Goal: Transaction & Acquisition: Purchase product/service

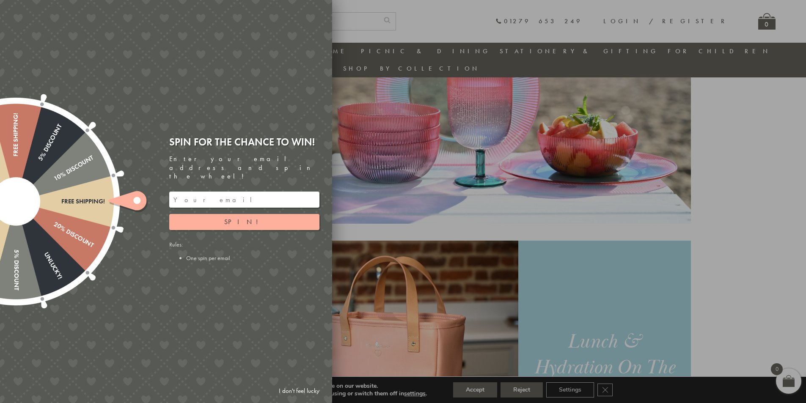
scroll to position [617, 0]
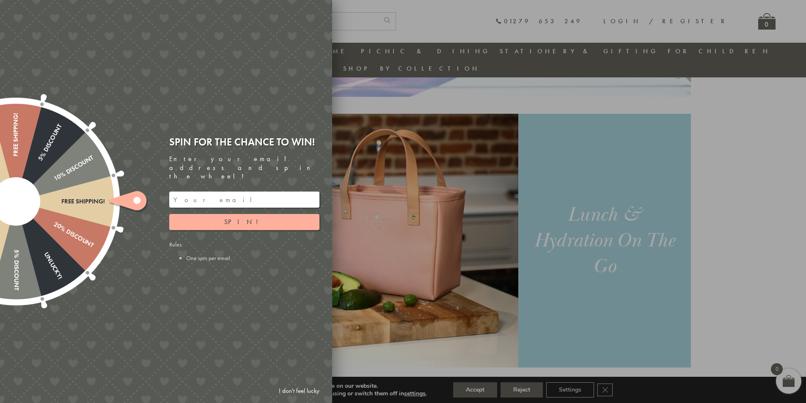
click at [308, 392] on link "I don't feel lucky" at bounding box center [299, 391] width 49 height 16
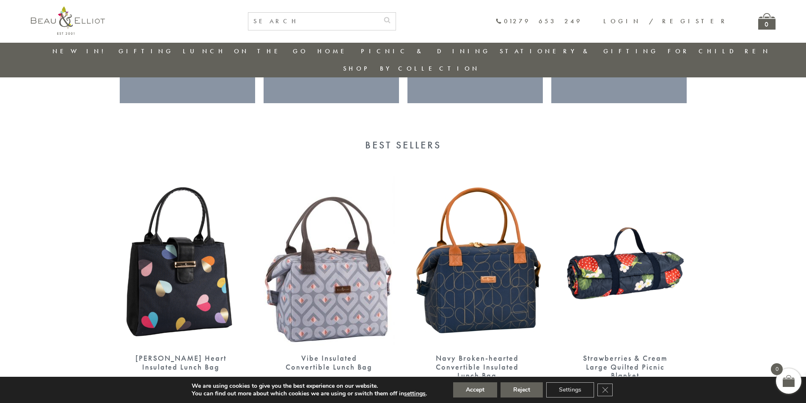
scroll to position [1421, 0]
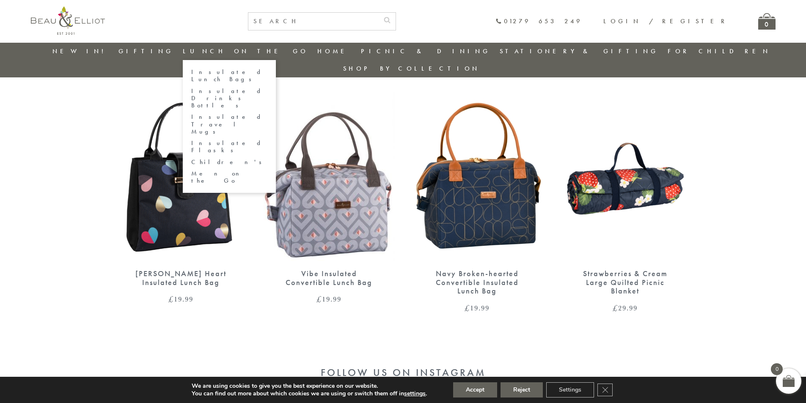
click at [245, 49] on link "Lunch On The Go" at bounding box center [245, 51] width 125 height 8
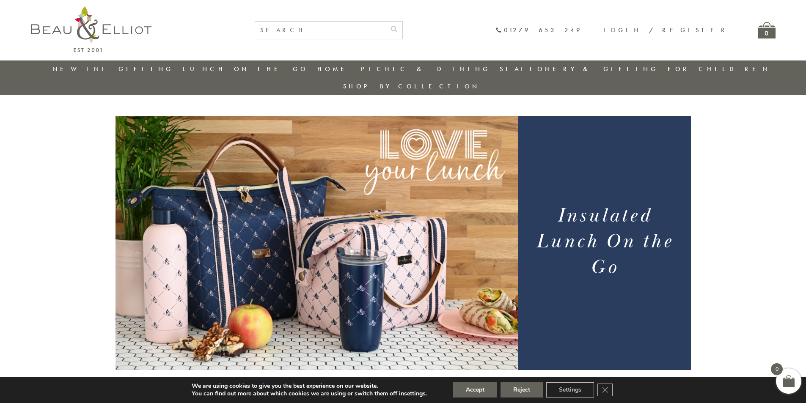
click at [82, 65] on link "New in!" at bounding box center [80, 69] width 57 height 8
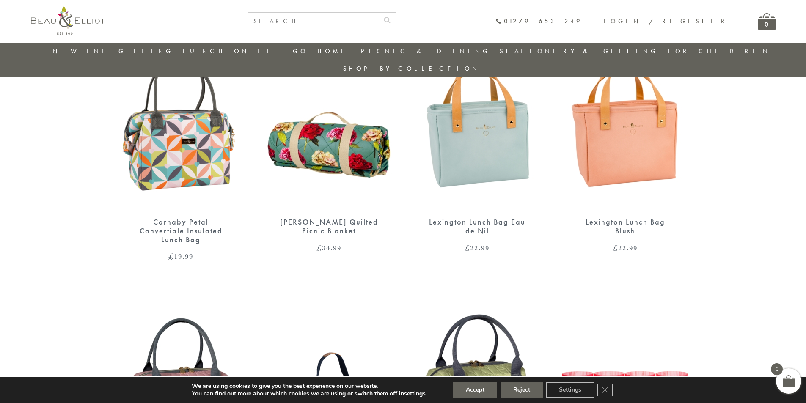
scroll to position [774, 0]
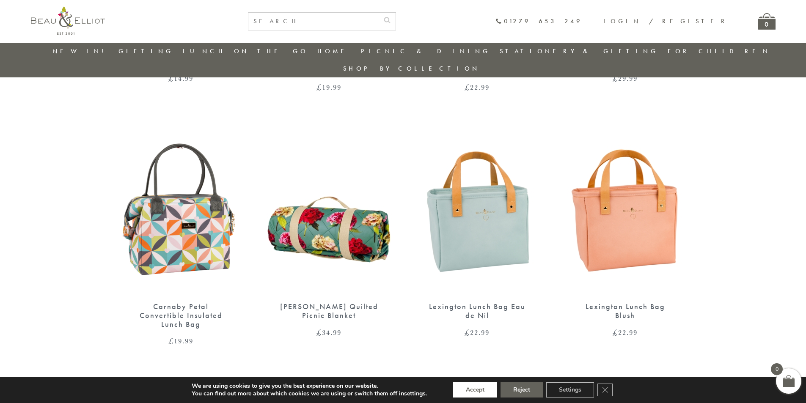
click at [462, 390] on button "Accept" at bounding box center [475, 389] width 44 height 15
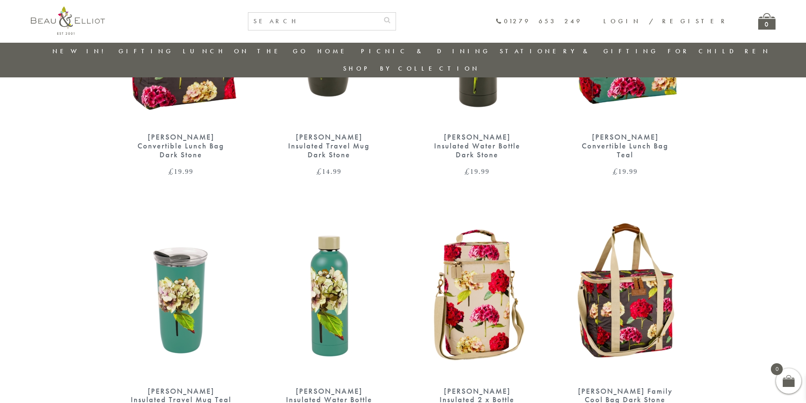
scroll to position [182, 0]
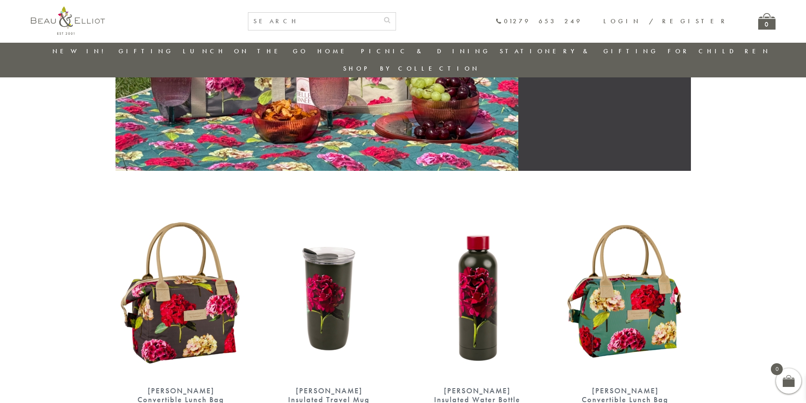
click at [68, 27] on img at bounding box center [68, 20] width 74 height 28
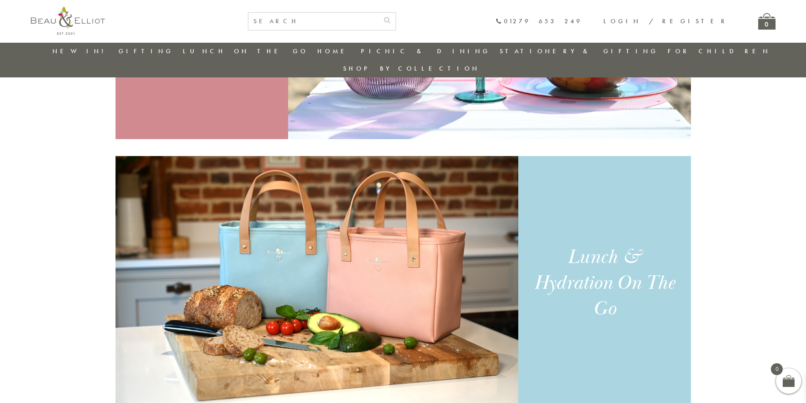
scroll to position [321, 0]
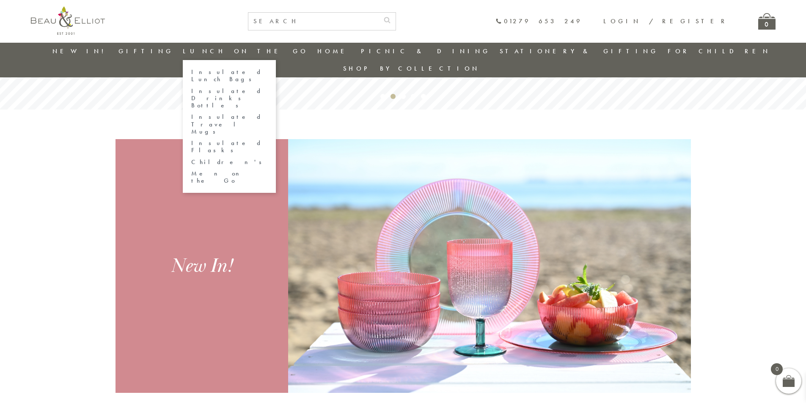
click at [227, 72] on link "Insulated Lunch Bags" at bounding box center [229, 76] width 76 height 15
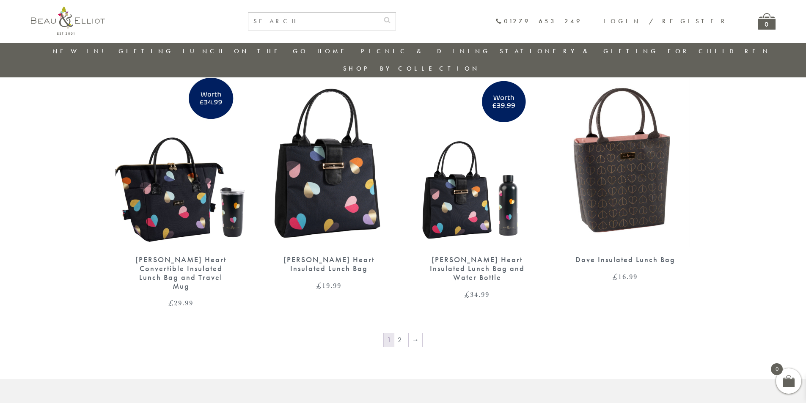
scroll to position [1486, 0]
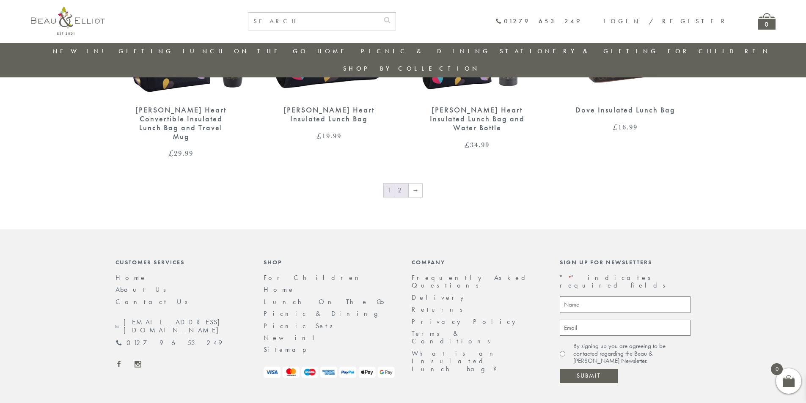
click at [404, 184] on link "2" at bounding box center [401, 191] width 14 height 14
